Goal: Task Accomplishment & Management: Manage account settings

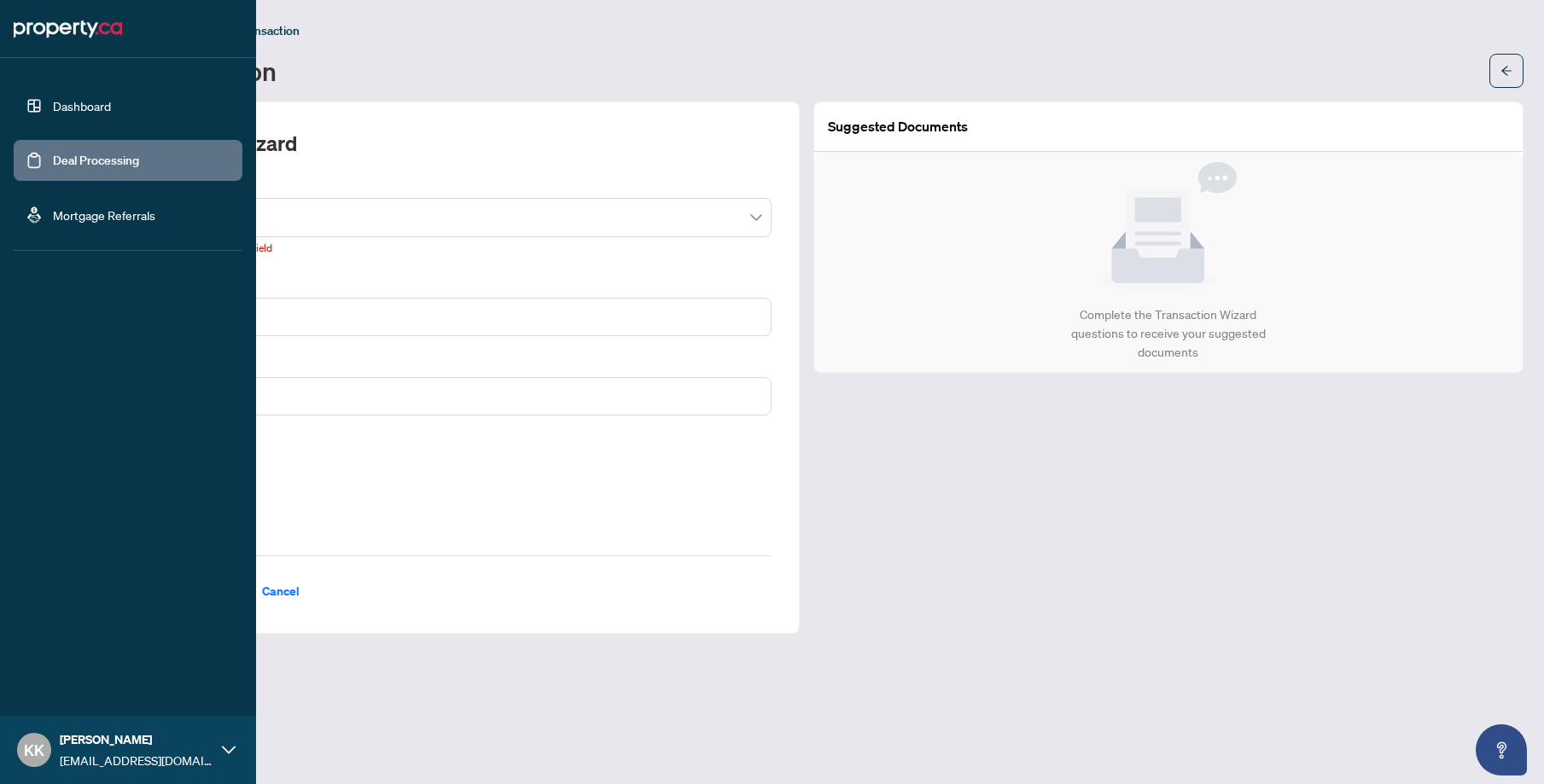
click at [90, 102] on link "Dashboard" at bounding box center [82, 105] width 58 height 15
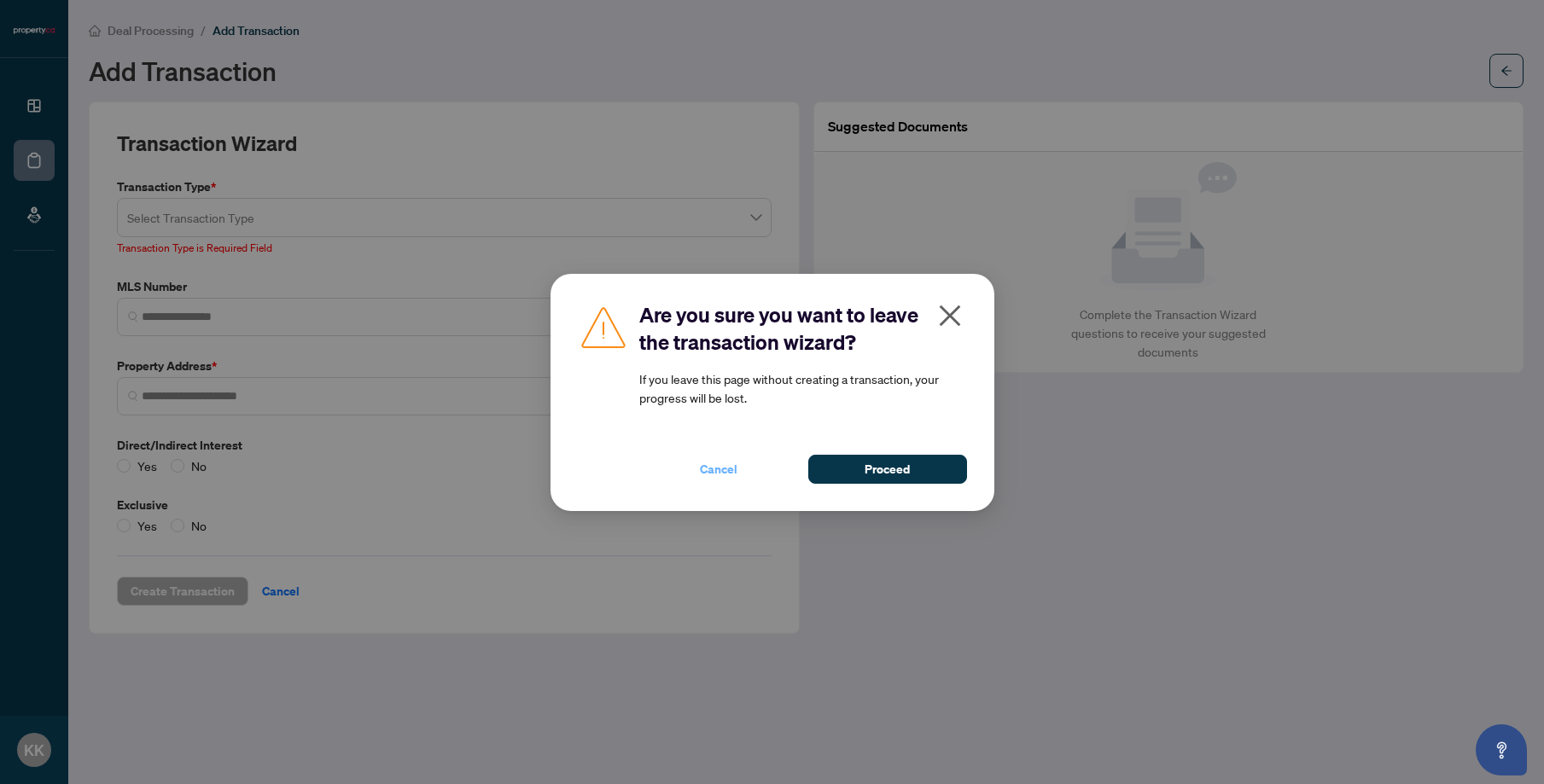
click at [731, 471] on span "Cancel" at bounding box center [718, 469] width 37 height 27
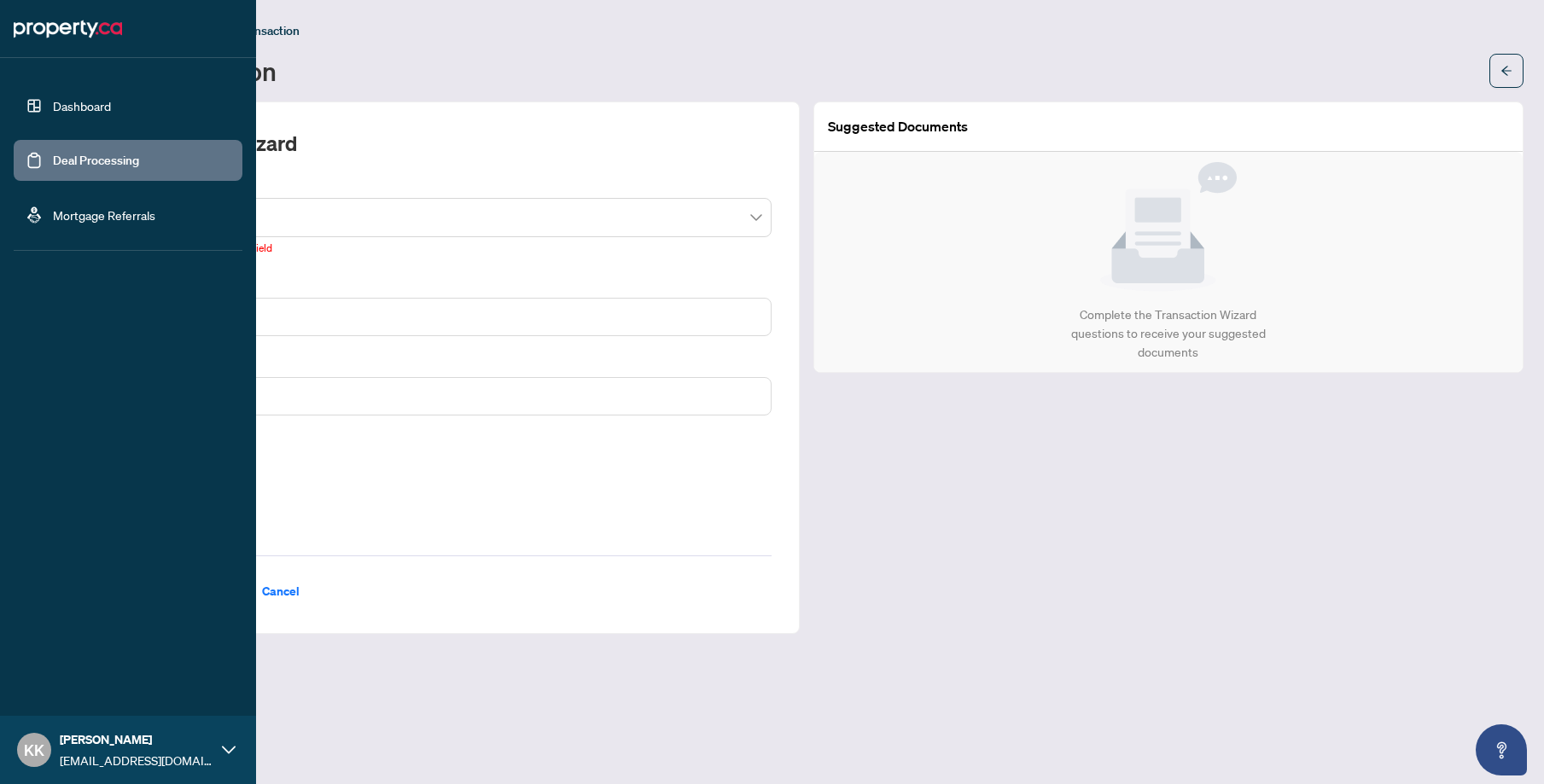
click at [53, 98] on link "Dashboard" at bounding box center [82, 105] width 58 height 15
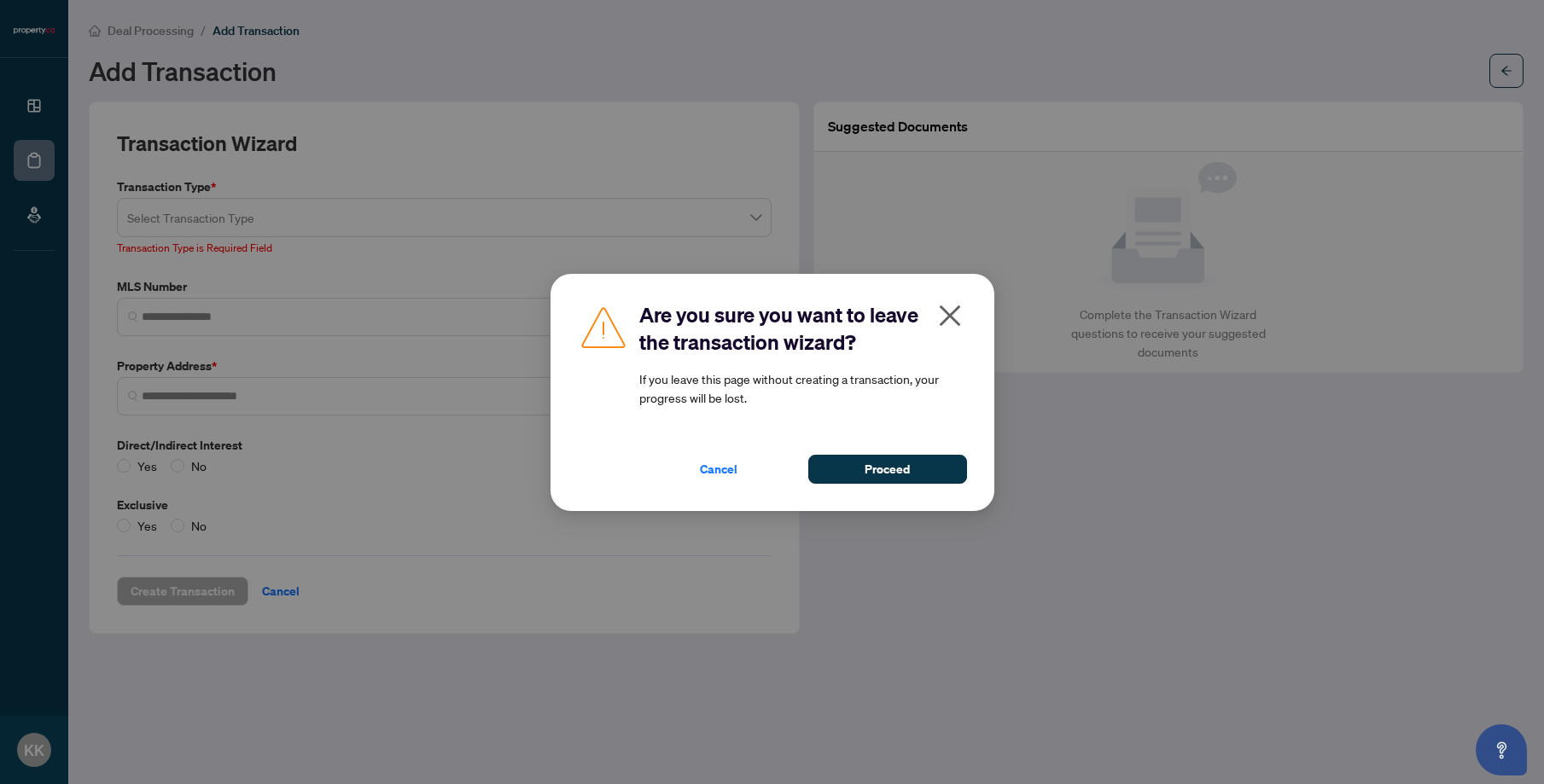
click at [892, 484] on div "Are you sure you want to leave the transaction wizard? If you leave this page w…" at bounding box center [772, 393] width 444 height 237
click at [894, 476] on span "Proceed" at bounding box center [887, 469] width 45 height 27
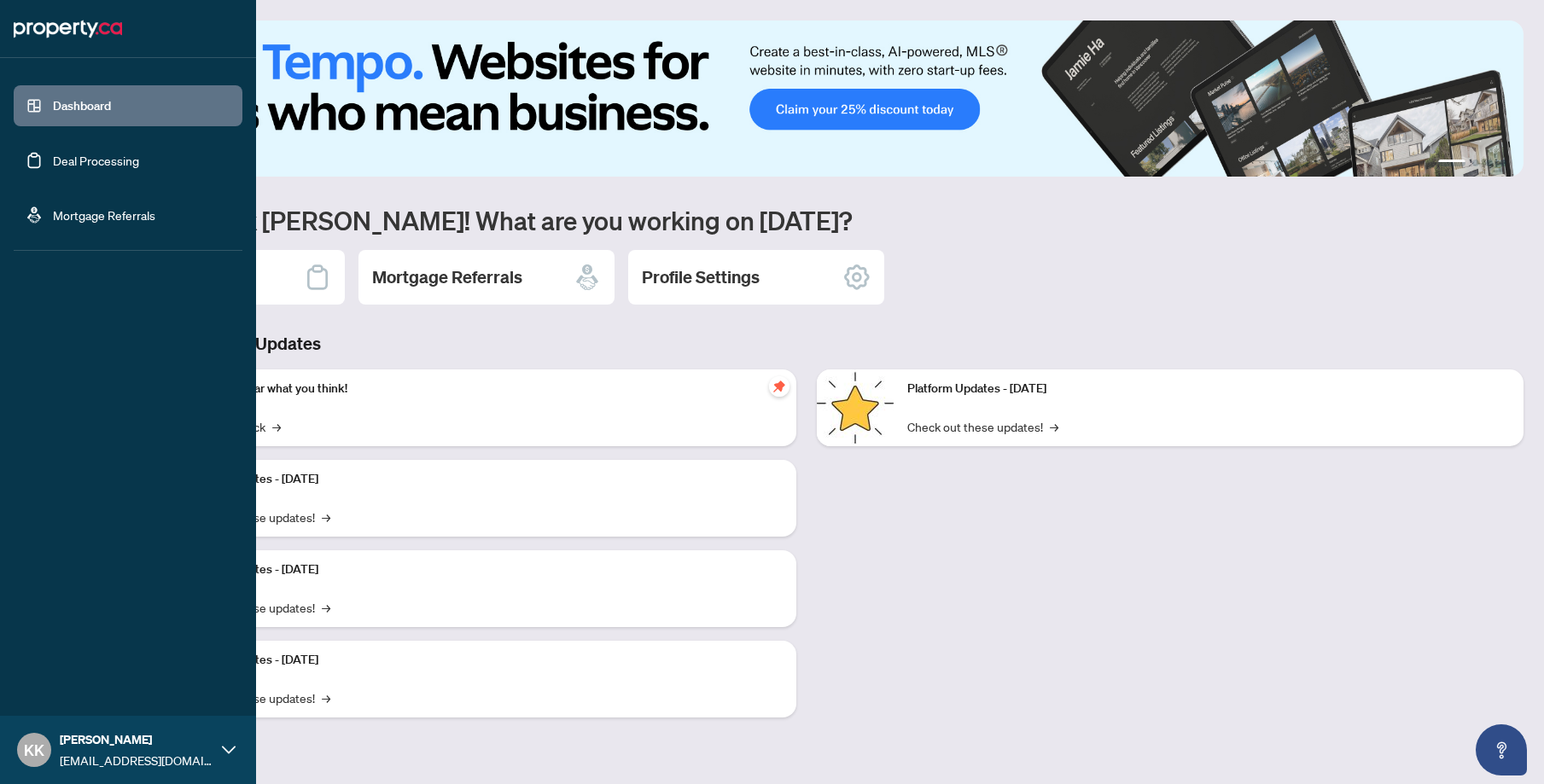
click at [53, 155] on link "Deal Processing" at bounding box center [95, 160] width 86 height 15
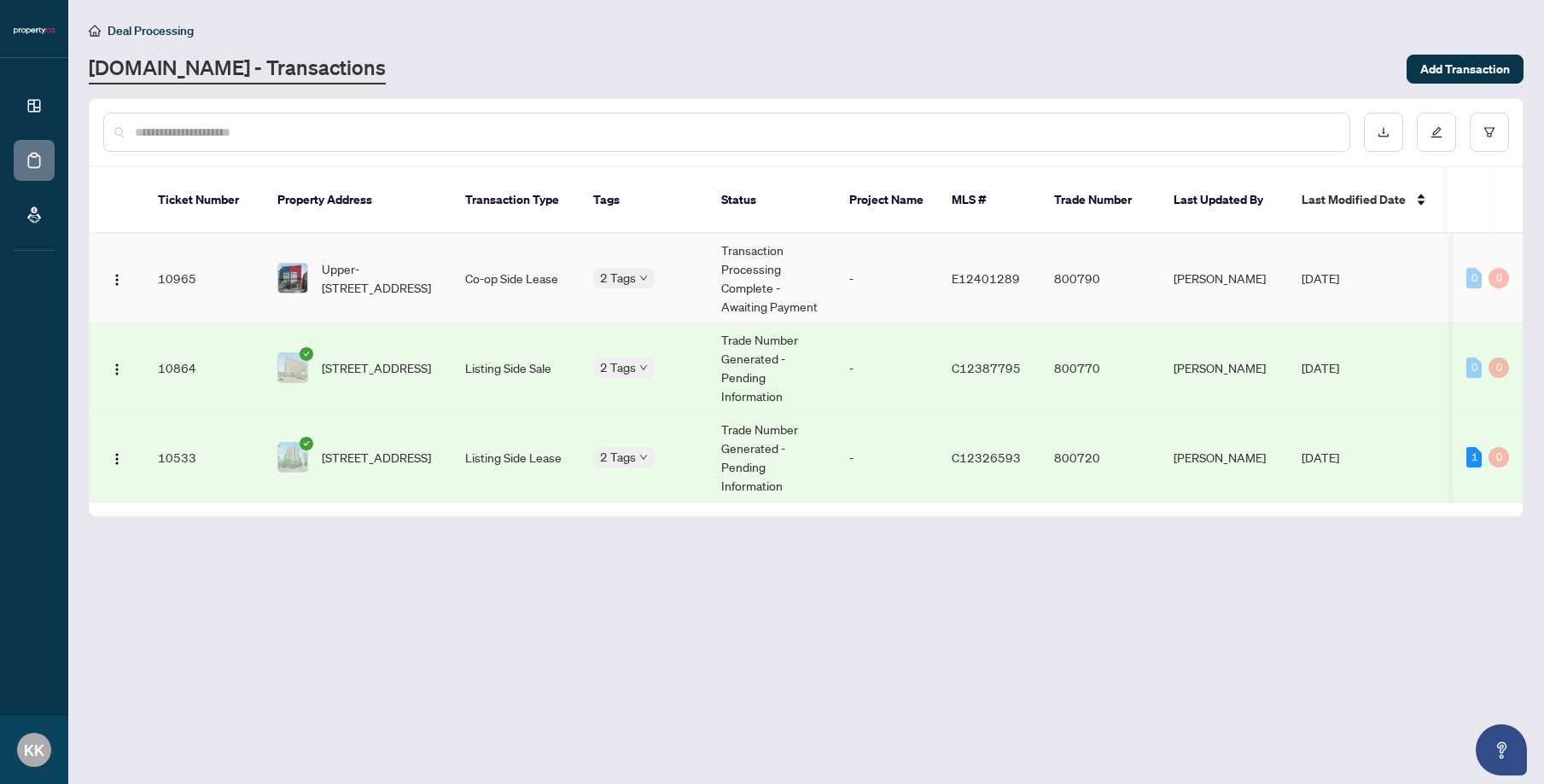
click at [1030, 266] on td "E12401289" at bounding box center [989, 278] width 102 height 90
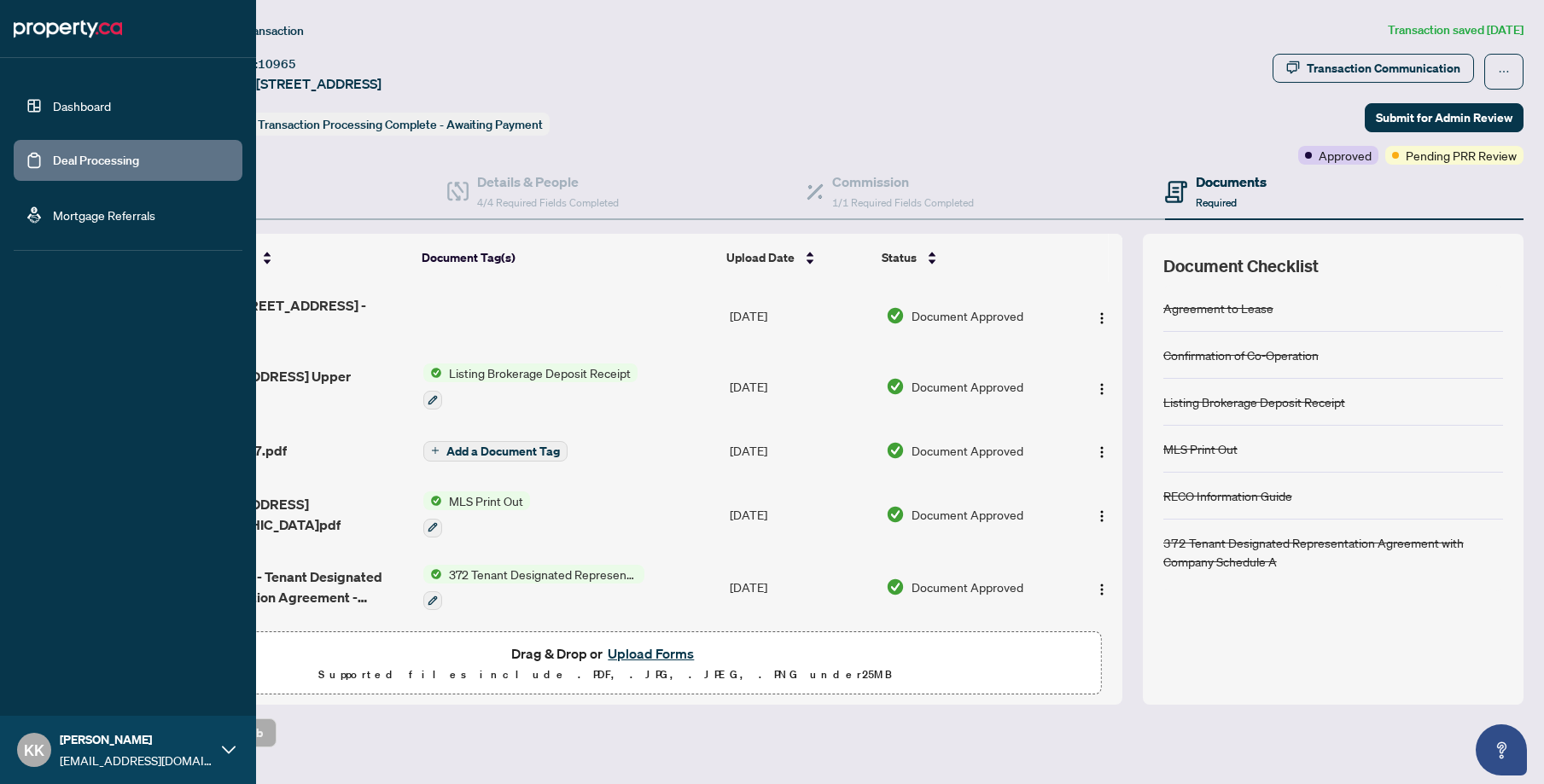
click at [97, 108] on link "Dashboard" at bounding box center [82, 105] width 58 height 15
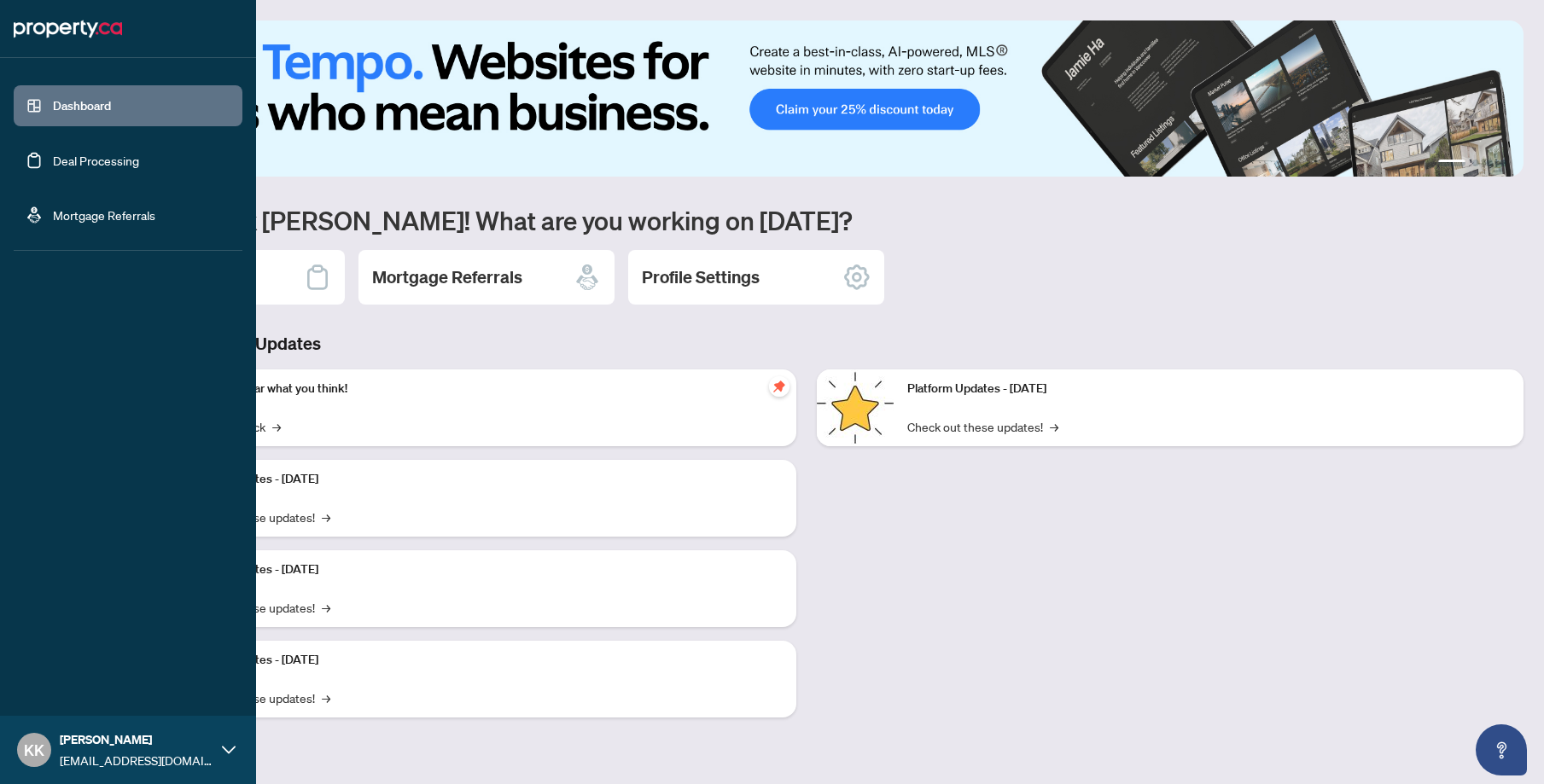
click at [53, 168] on link "Deal Processing" at bounding box center [95, 160] width 86 height 15
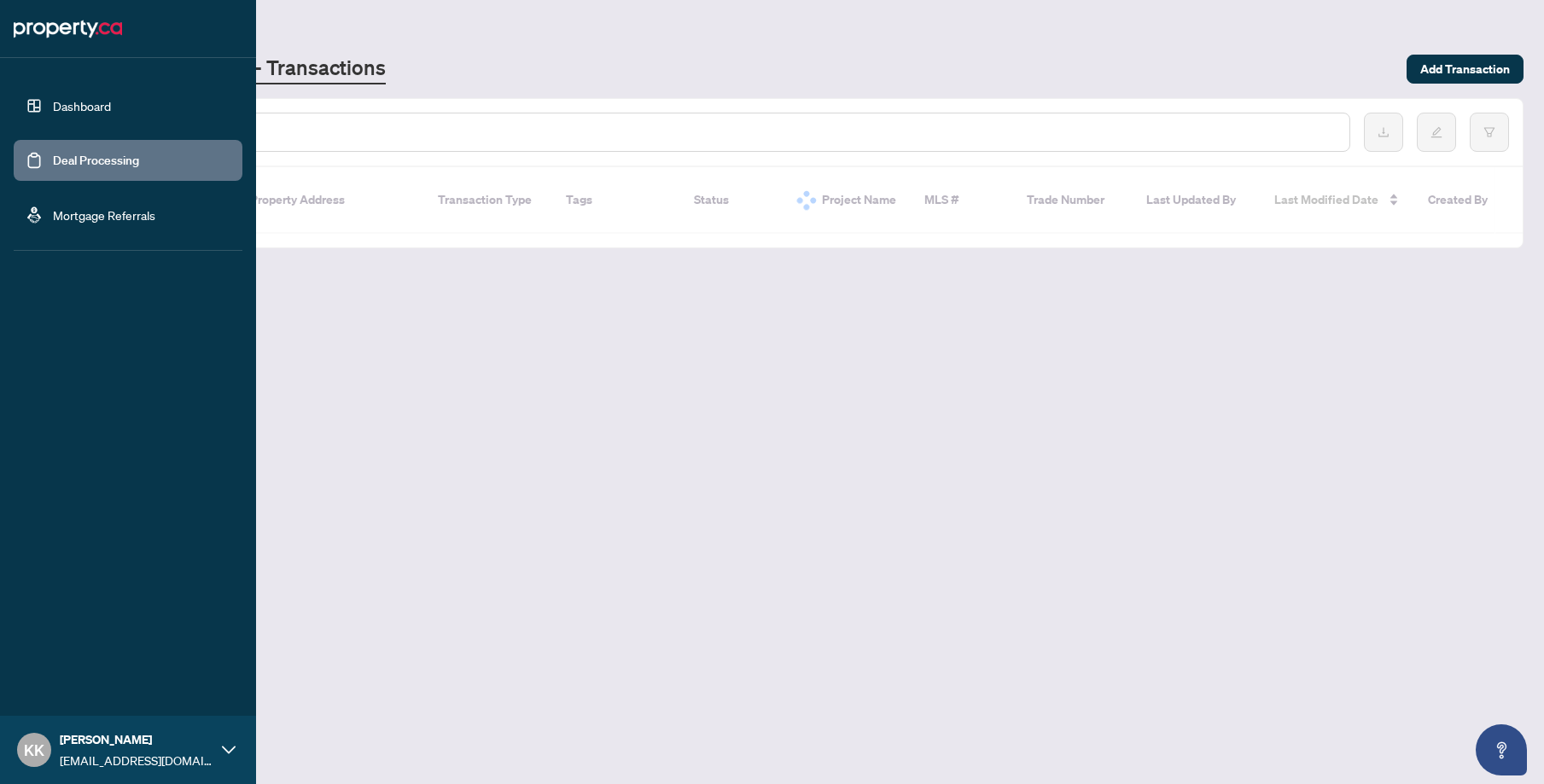
click at [96, 166] on link "Deal Processing" at bounding box center [95, 160] width 86 height 15
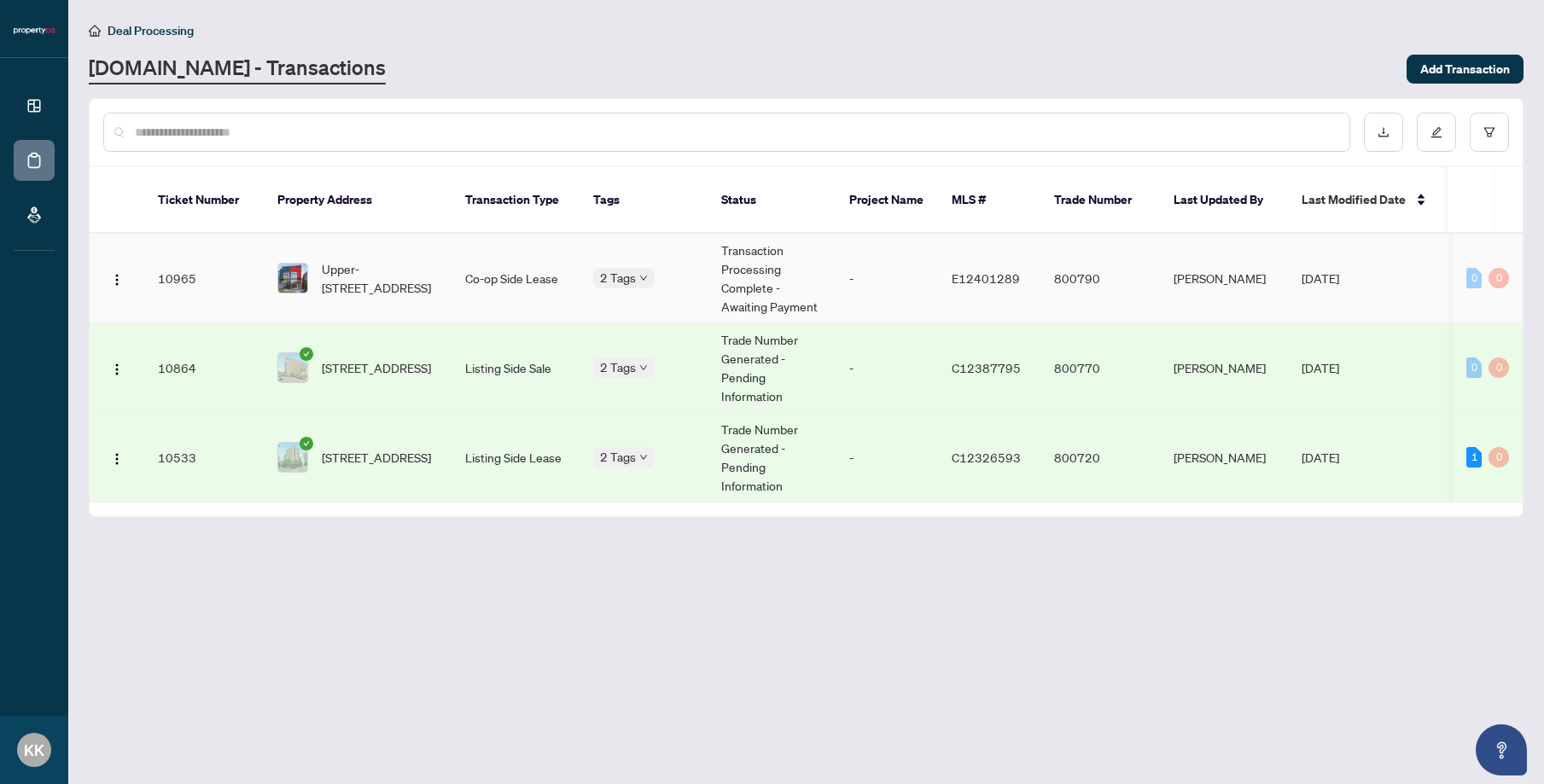
click at [468, 248] on td "Co-op Side Lease" at bounding box center [515, 278] width 128 height 90
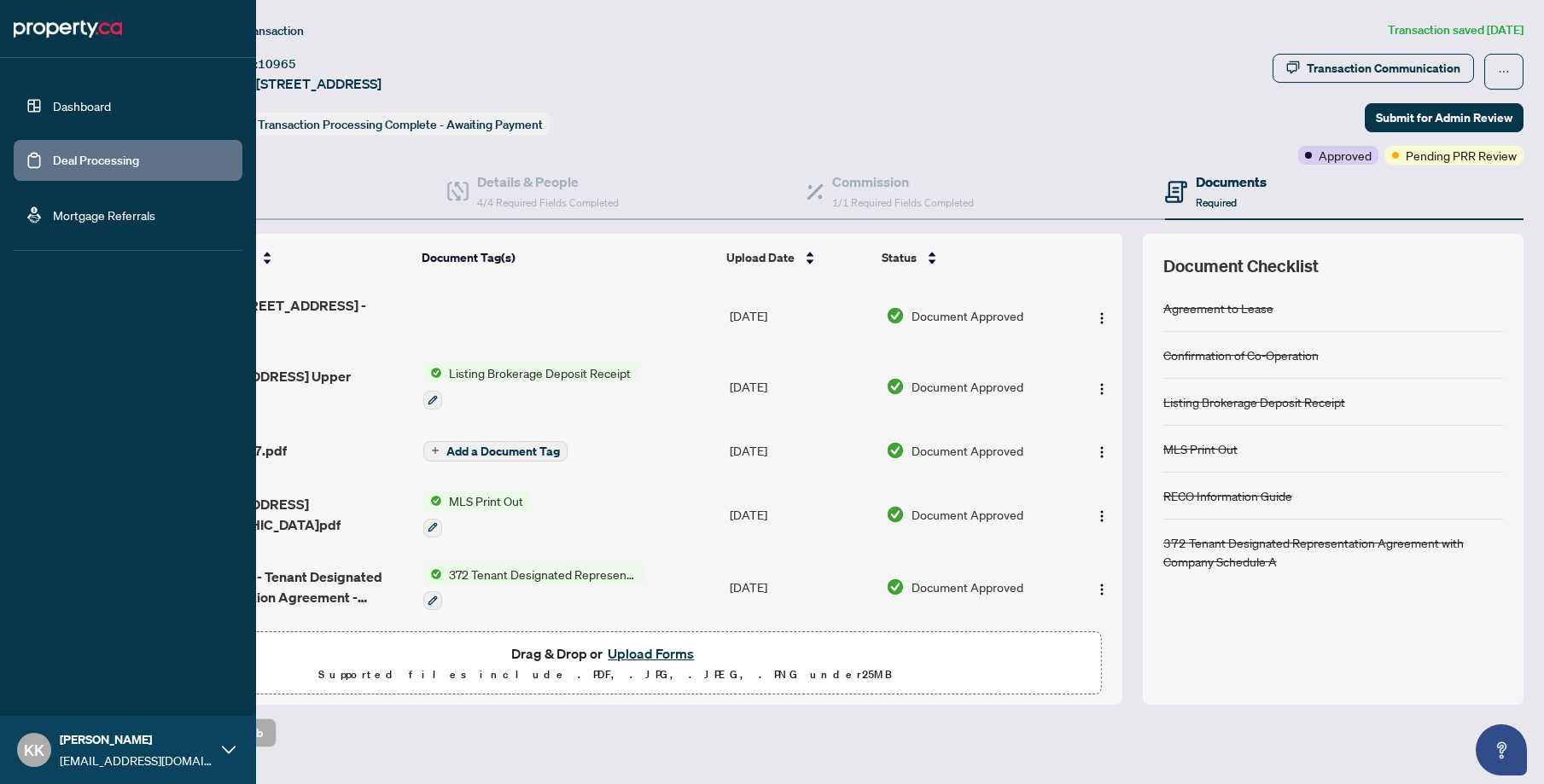
click at [111, 113] on link "Dashboard" at bounding box center [82, 105] width 58 height 15
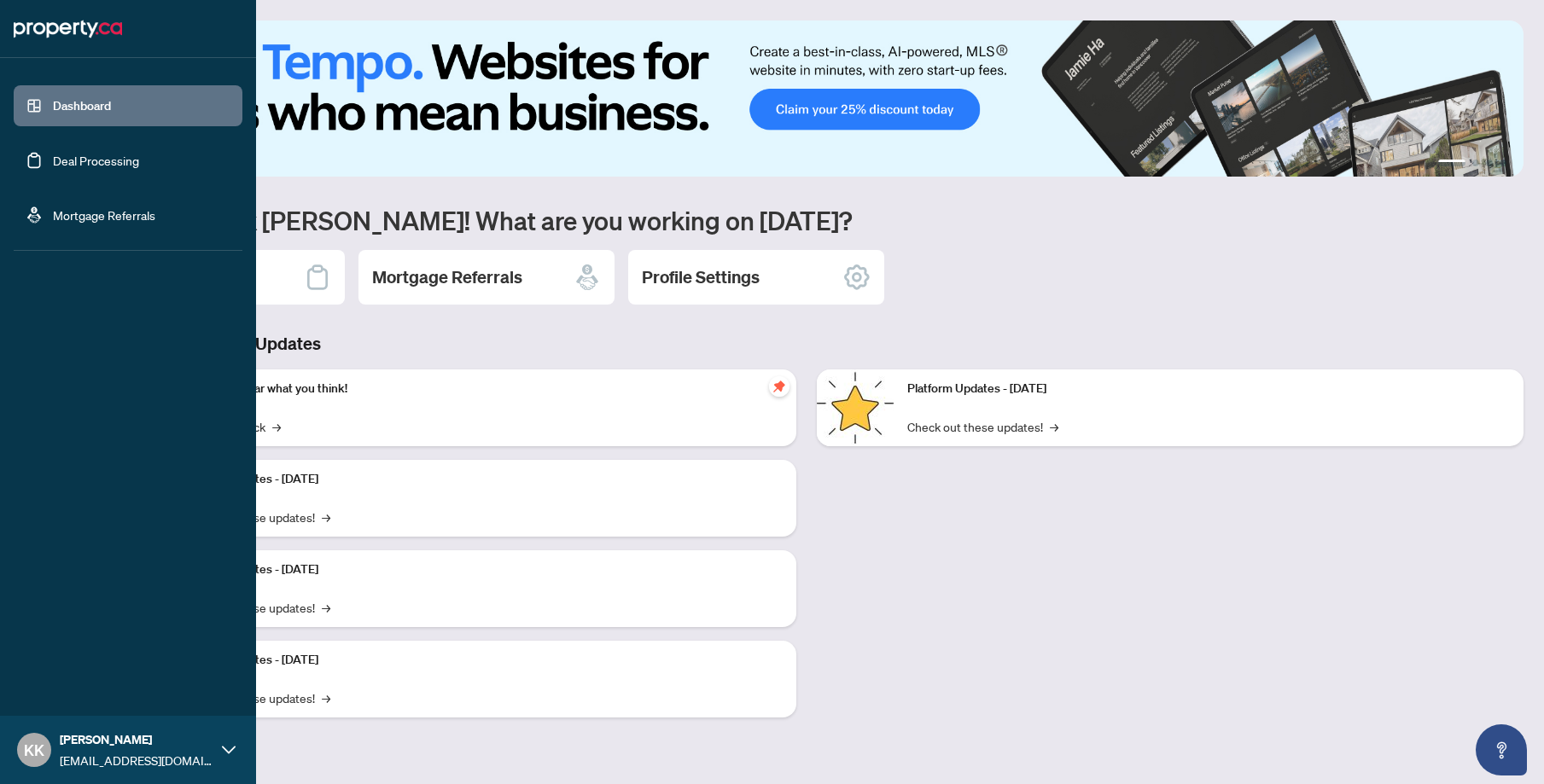
click at [86, 164] on link "Deal Processing" at bounding box center [95, 160] width 86 height 15
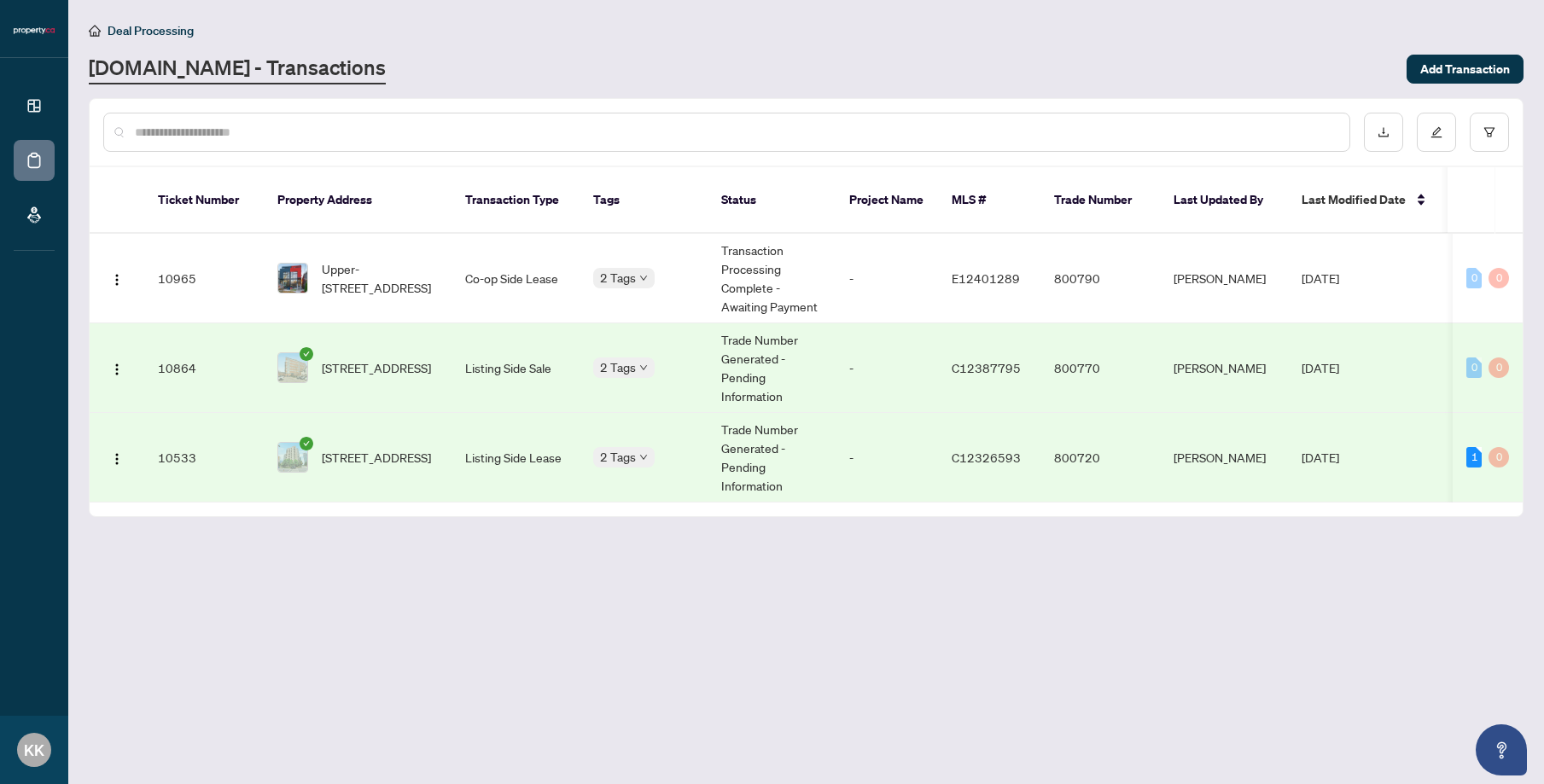
click at [1331, 360] on span "[DATE]" at bounding box center [1319, 368] width 37 height 15
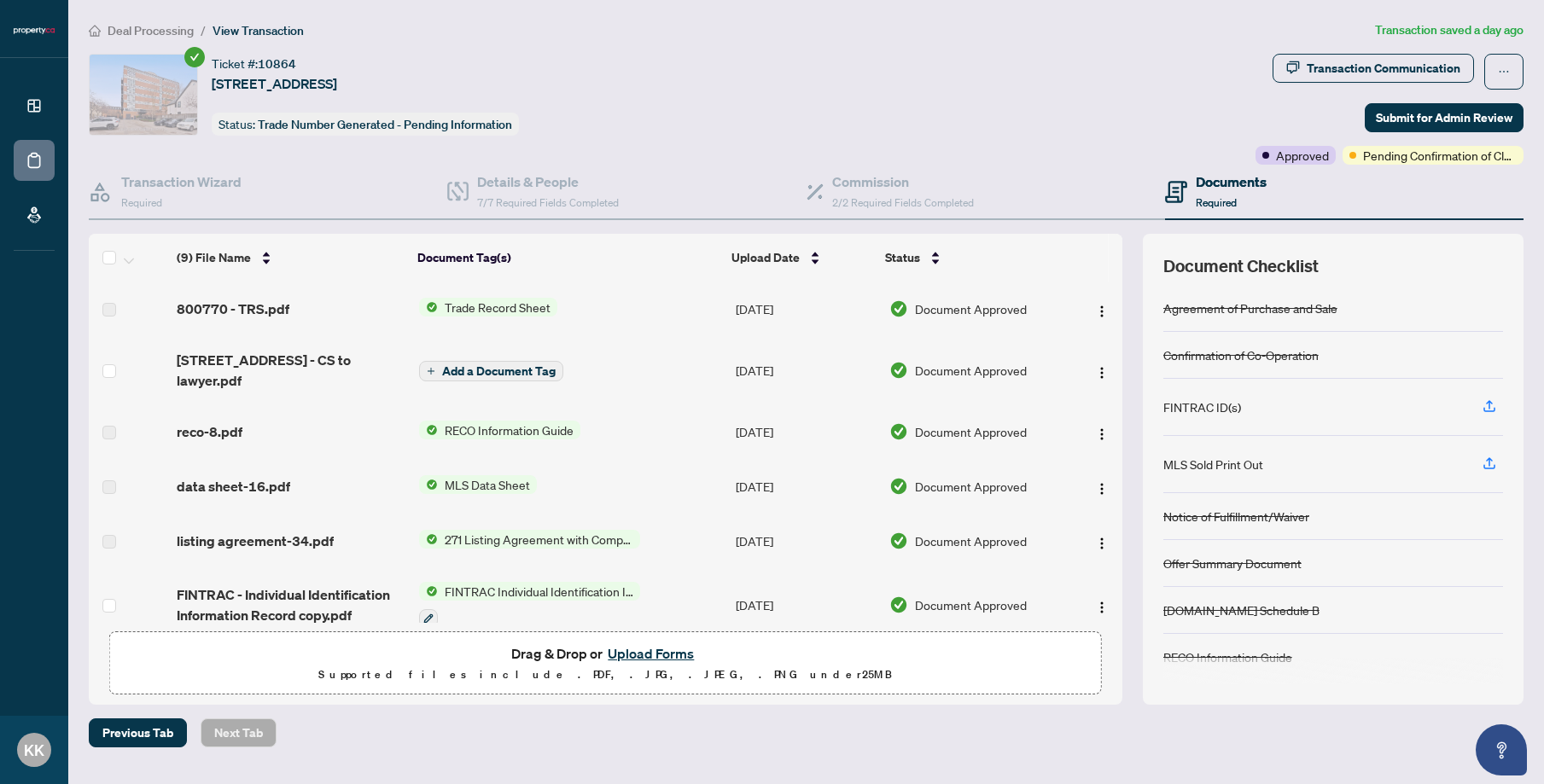
click at [528, 365] on span "Add a Document Tag" at bounding box center [498, 370] width 113 height 12
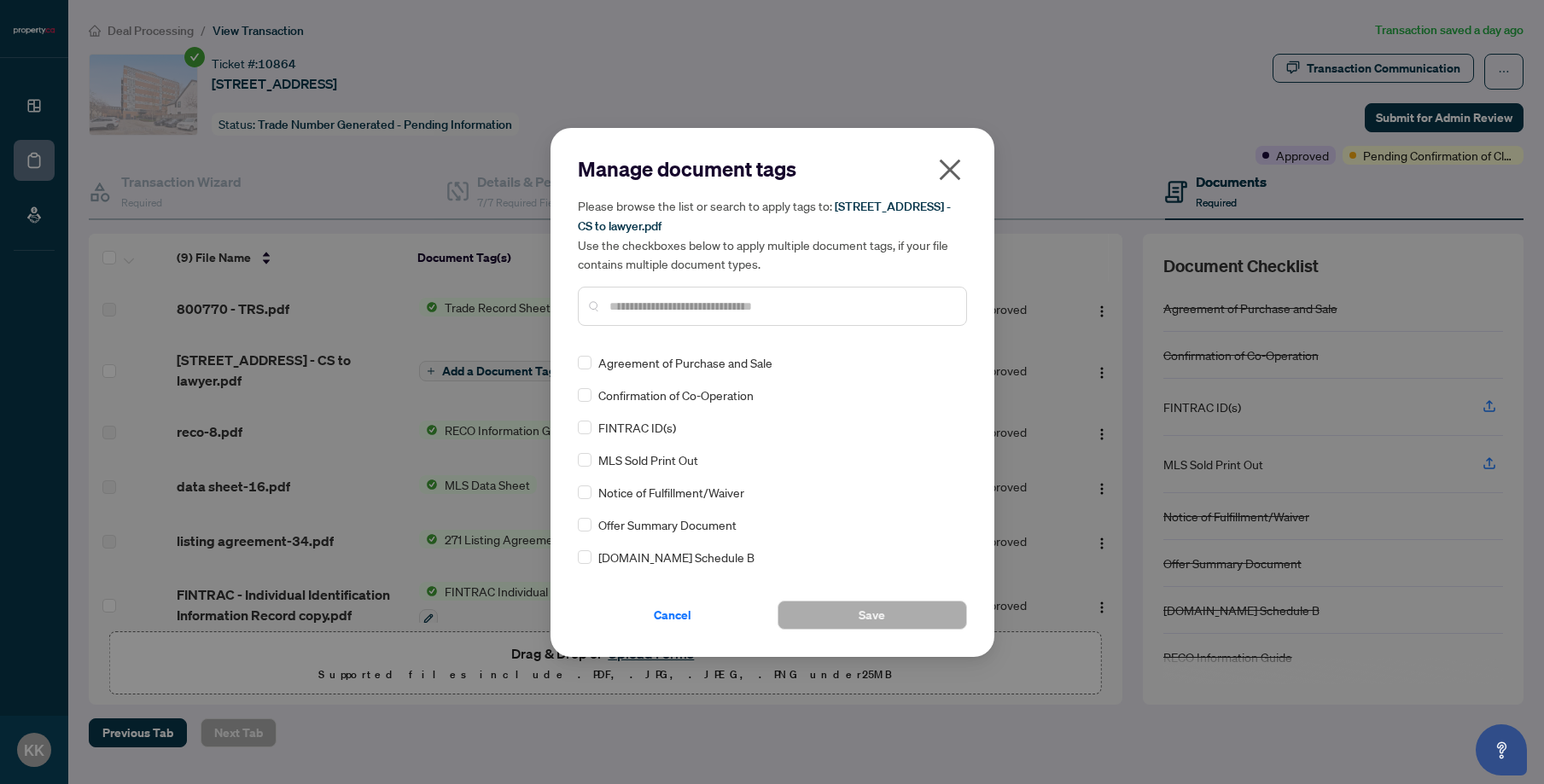
click at [946, 169] on icon "close" at bounding box center [950, 169] width 22 height 22
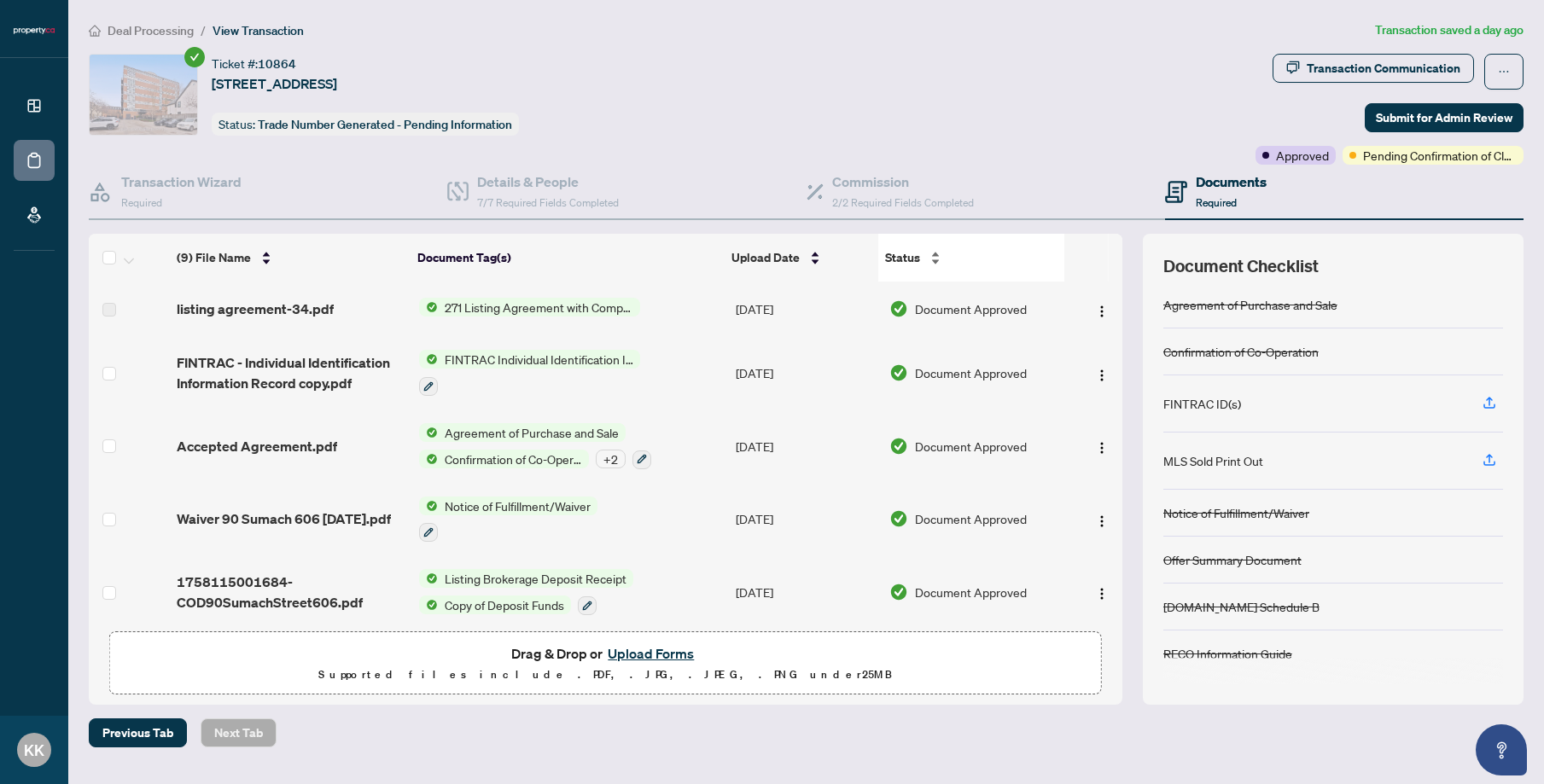
scroll to position [4, 0]
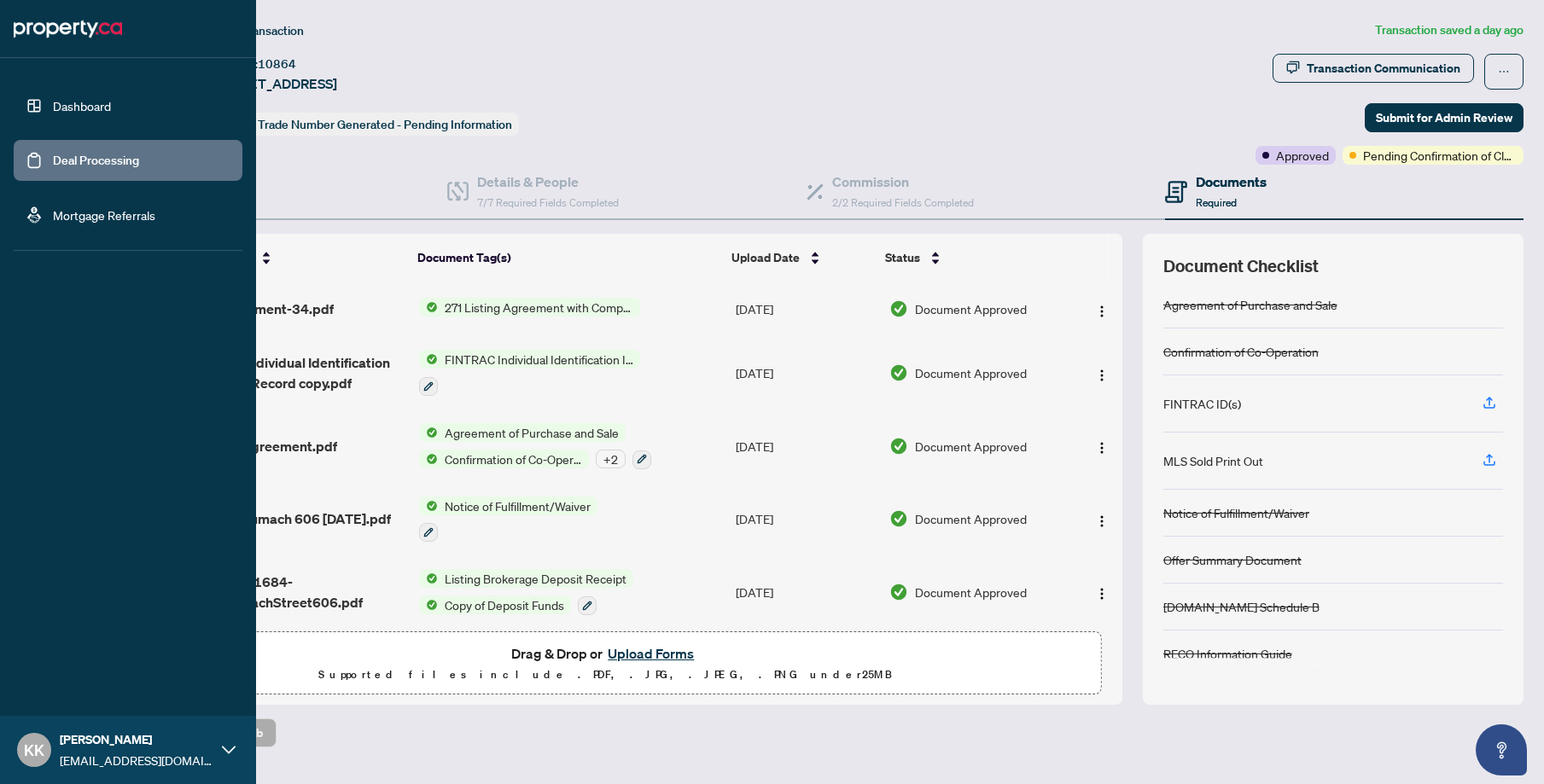
click at [105, 108] on link "Dashboard" at bounding box center [82, 105] width 58 height 15
